Goal: Task Accomplishment & Management: Manage account settings

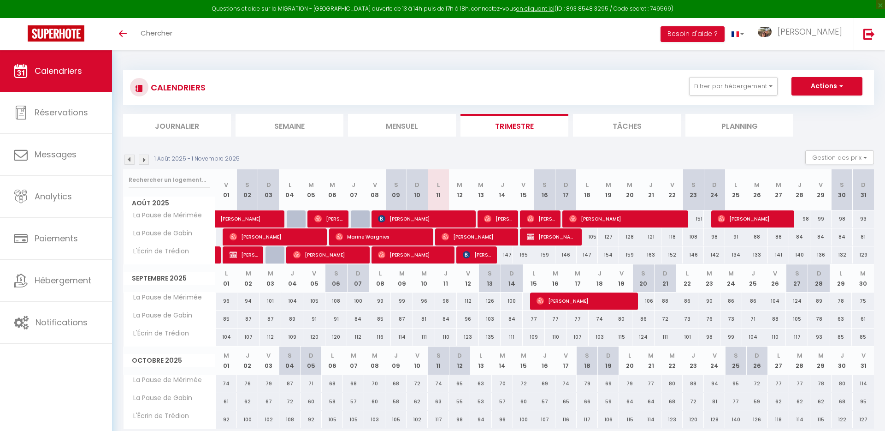
select select
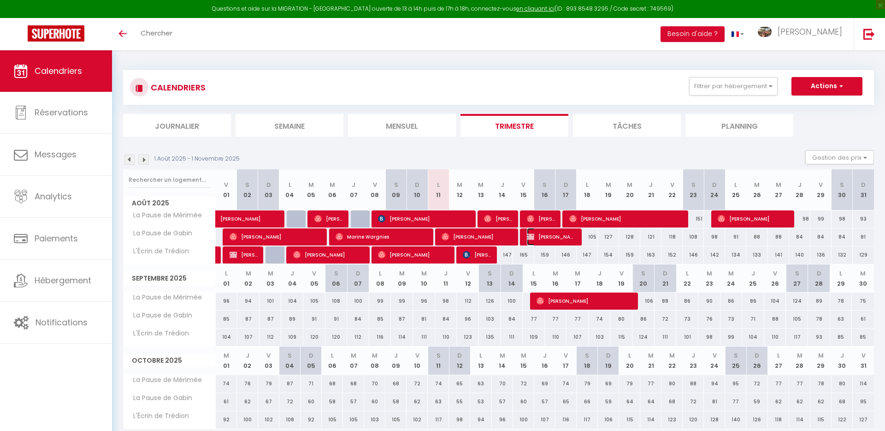
click at [565, 235] on span "[PERSON_NAME]" at bounding box center [551, 237] width 49 height 18
select select "OK"
select select "KO"
select select "0"
select select "1"
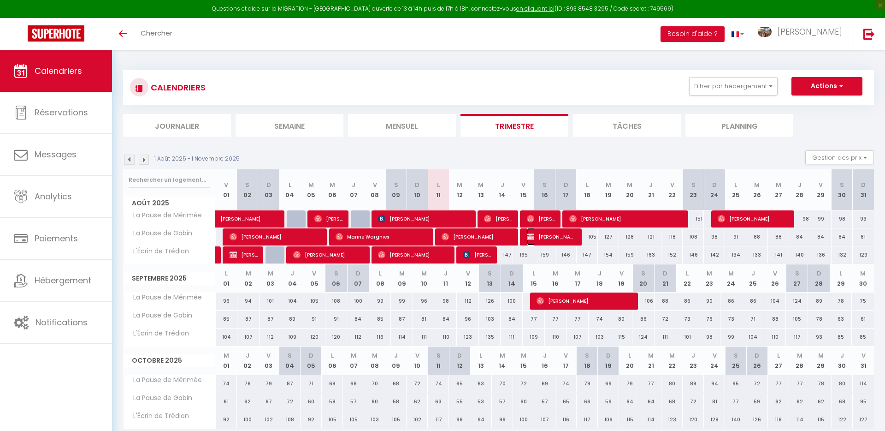
select select "1"
select select
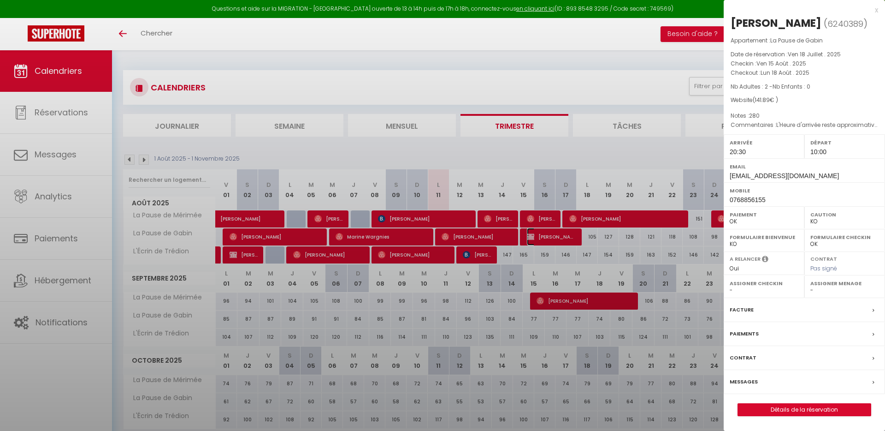
select select "29324"
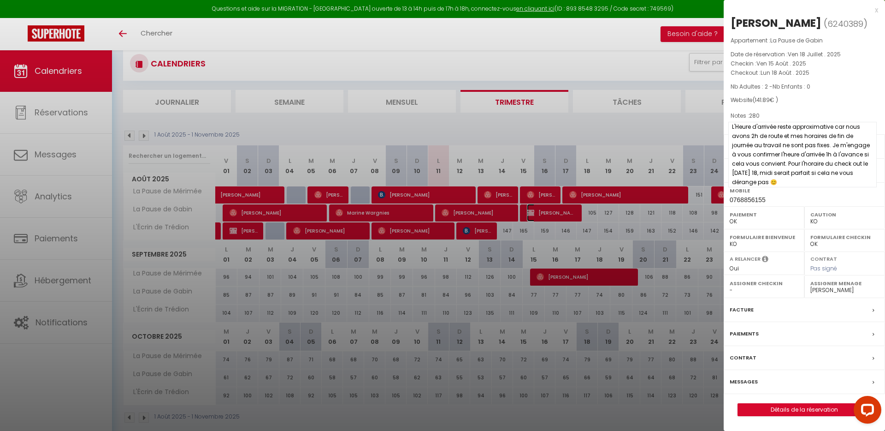
scroll to position [18, 0]
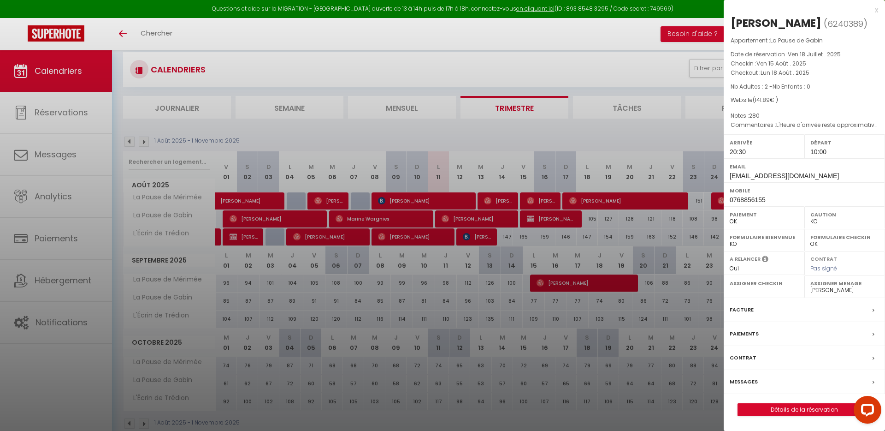
drag, startPoint x: 763, startPoint y: 115, endPoint x: 749, endPoint y: 115, distance: 13.8
click at [749, 115] on p "Notes : 280" at bounding box center [805, 115] width 148 height 9
click at [876, 8] on div "x" at bounding box center [801, 10] width 154 height 11
